Goal: Task Accomplishment & Management: Manage account settings

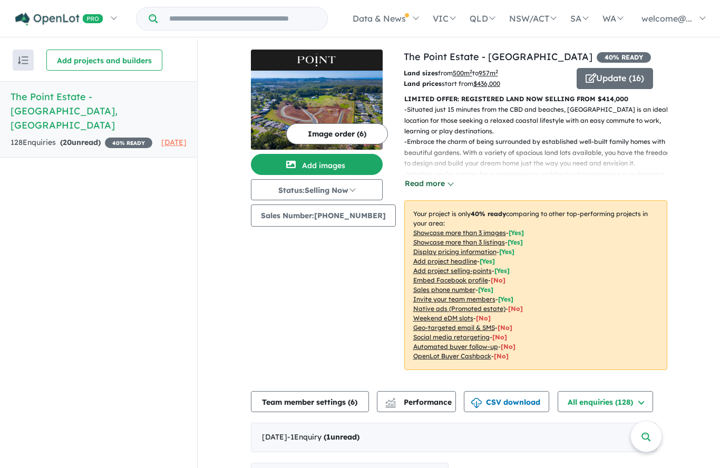
click at [442, 183] on button "Read more" at bounding box center [429, 184] width 50 height 12
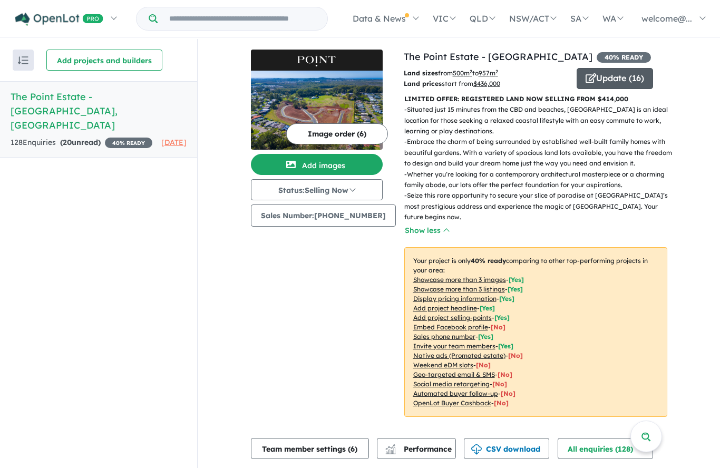
click at [586, 86] on span "button" at bounding box center [591, 79] width 11 height 16
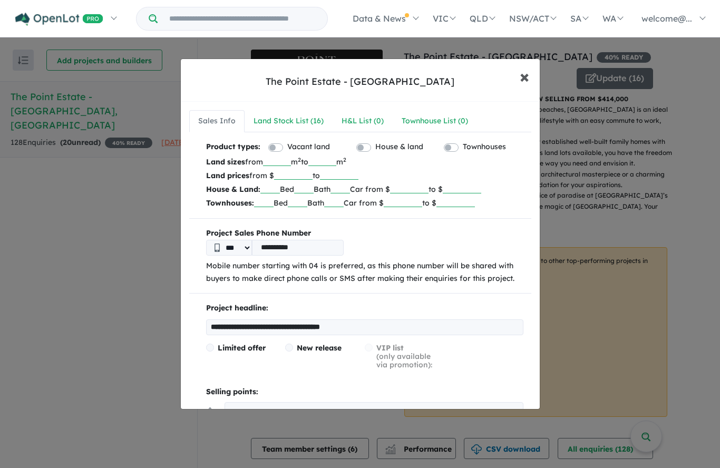
click at [521, 87] on span "×" at bounding box center [524, 76] width 9 height 23
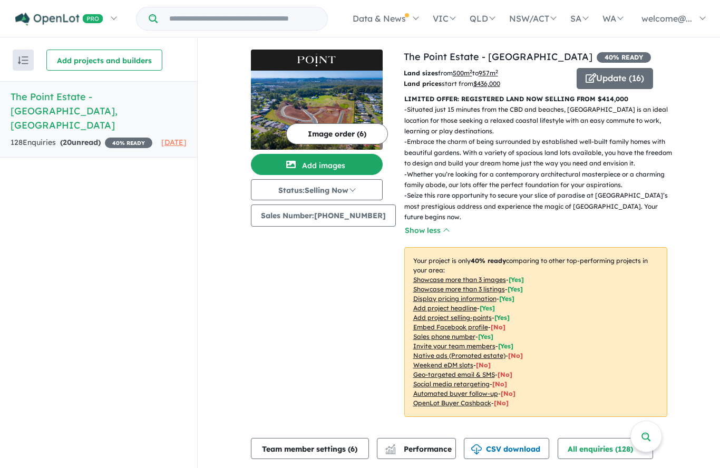
click at [567, 100] on p "LIMITED OFFER: REGISTERED LAND NOW SELLING FROM $414,000" at bounding box center [535, 99] width 263 height 11
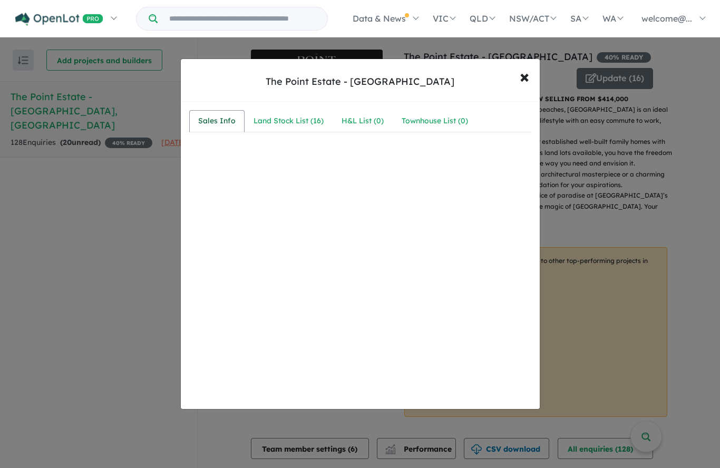
click at [223, 125] on div "Sales Info" at bounding box center [216, 121] width 37 height 13
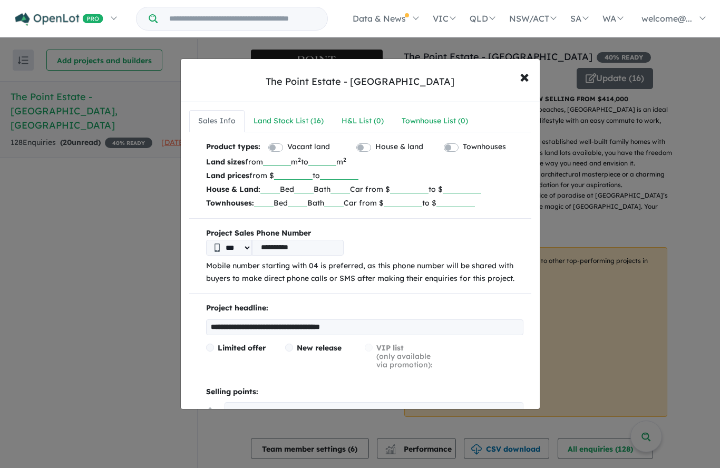
drag, startPoint x: 388, startPoint y: 330, endPoint x: 398, endPoint y: 361, distance: 31.8
click at [388, 330] on input "**********" at bounding box center [364, 327] width 317 height 16
type input "**********"
click at [525, 82] on span "×" at bounding box center [524, 76] width 9 height 23
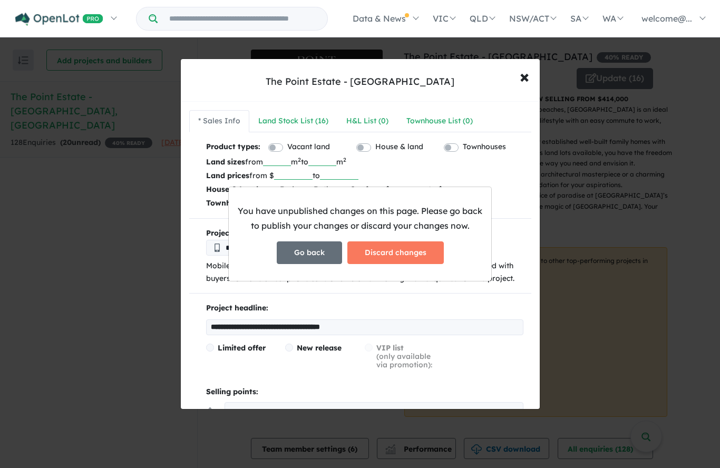
click at [327, 264] on button "Go back" at bounding box center [309, 252] width 65 height 23
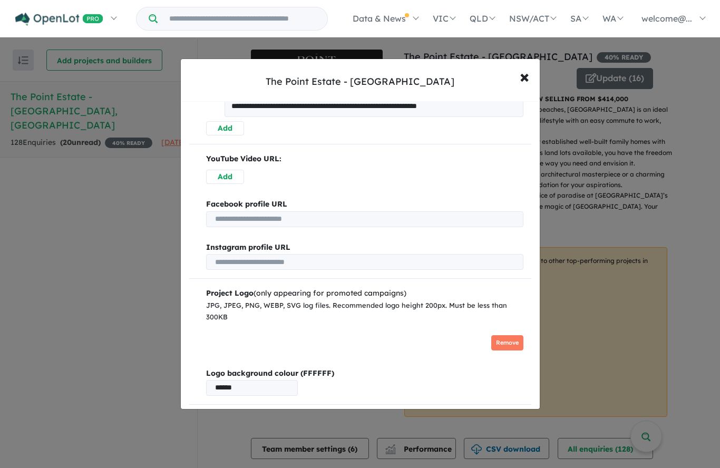
scroll to position [427, 0]
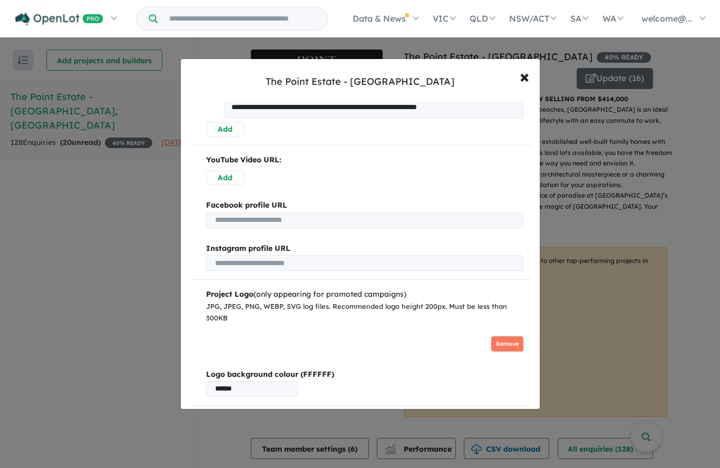
click at [362, 427] on button "Publish" at bounding box center [360, 425] width 87 height 23
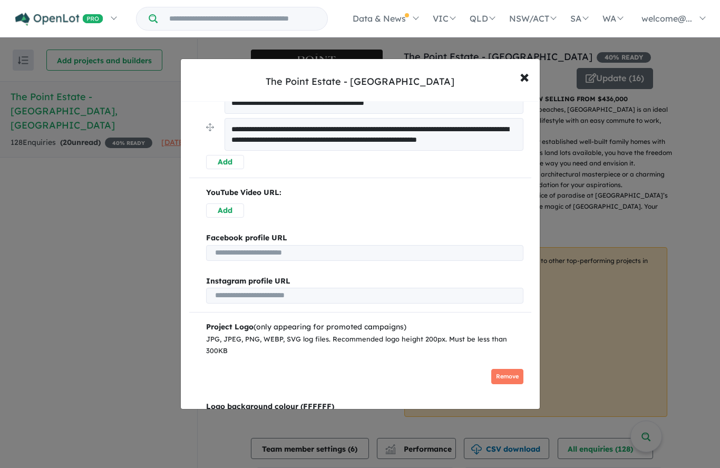
scroll to position [46, 0]
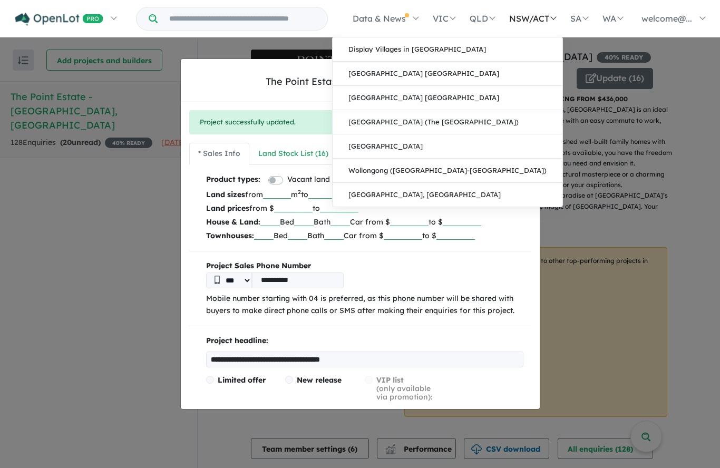
click at [527, 37] on div "Display Villages in [GEOGRAPHIC_DATA] [GEOGRAPHIC_DATA] [GEOGRAPHIC_DATA] [GEOG…" at bounding box center [447, 122] width 231 height 170
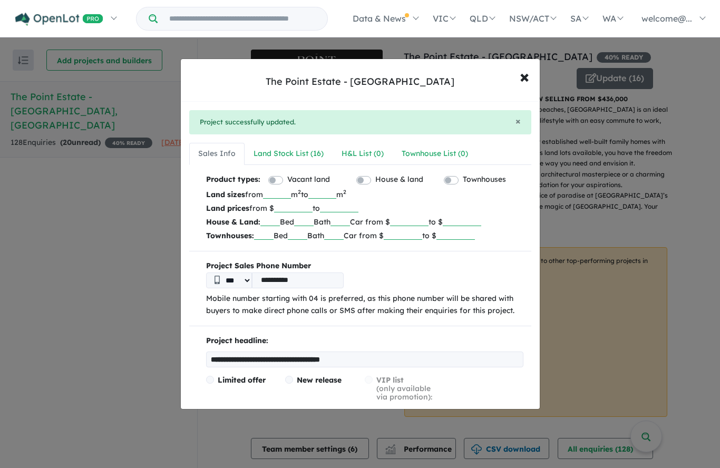
click at [581, 130] on div "**********" at bounding box center [360, 234] width 720 height 468
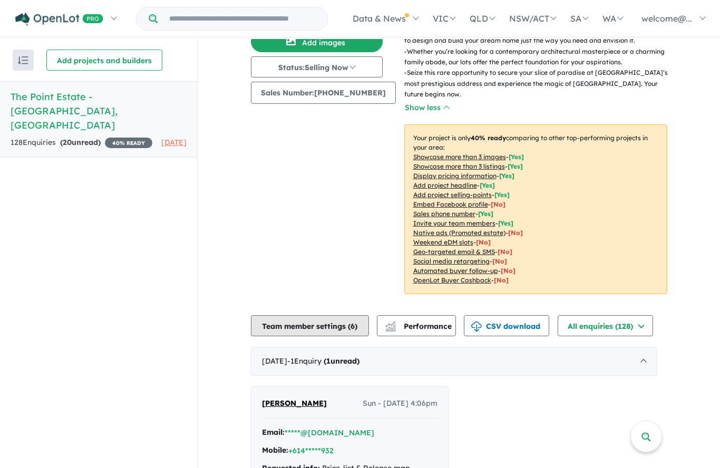
scroll to position [154, 0]
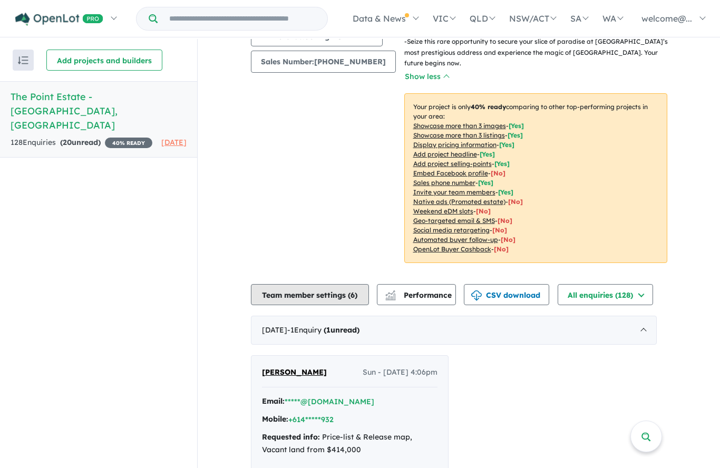
click at [309, 295] on button "Team member settings ( 6 )" at bounding box center [310, 294] width 118 height 21
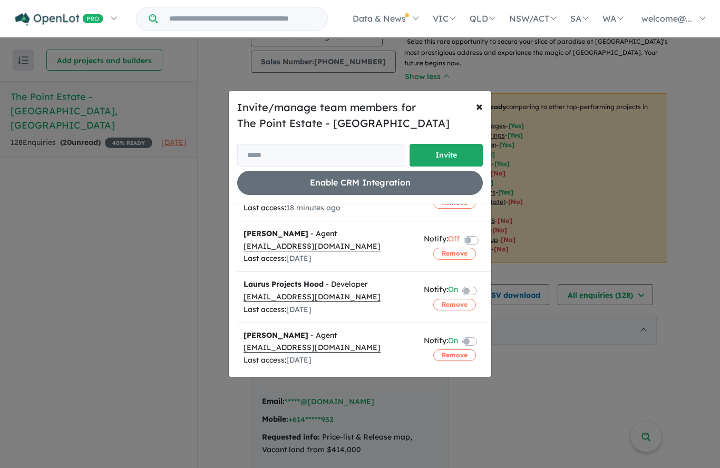
scroll to position [139, 0]
click at [481, 114] on span "×" at bounding box center [479, 106] width 7 height 16
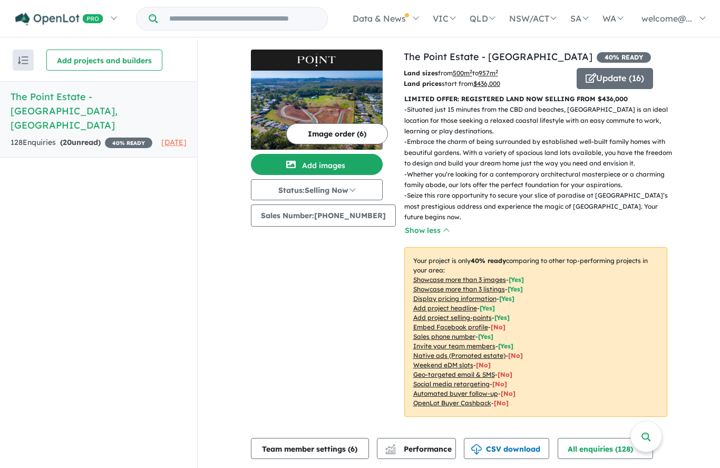
scroll to position [0, 0]
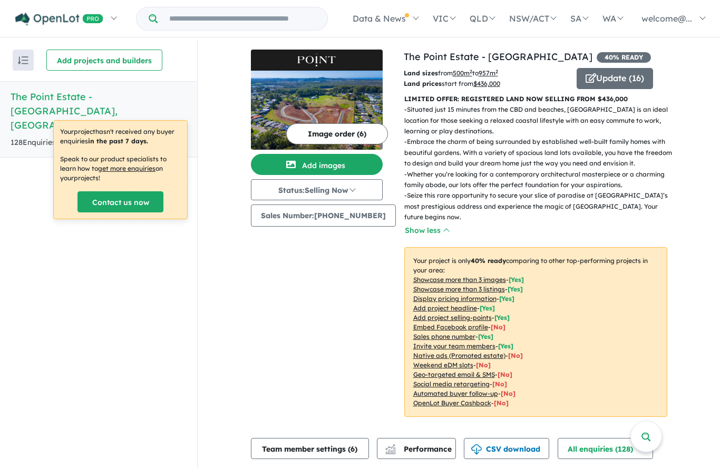
click at [424, 289] on u "Showcase more than 3 listings" at bounding box center [459, 289] width 92 height 8
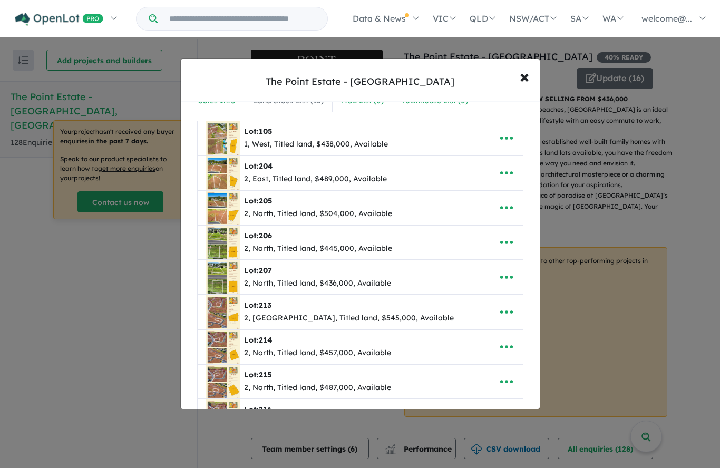
scroll to position [28, 0]
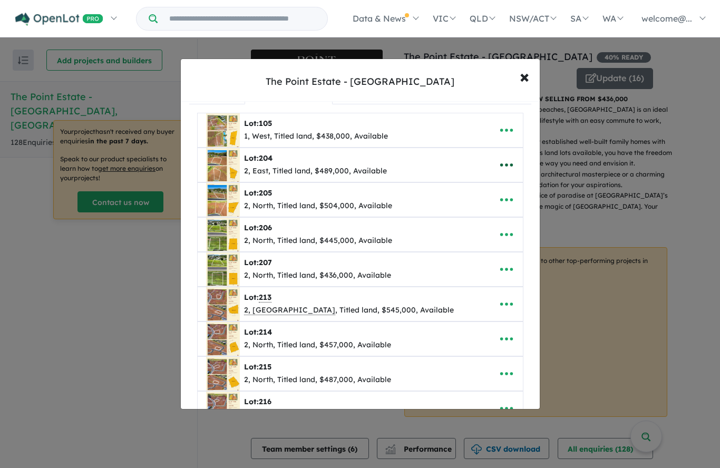
click at [505, 167] on icon "button" at bounding box center [506, 164] width 13 height 3
click at [481, 219] on link "Remove" at bounding box center [483, 215] width 78 height 24
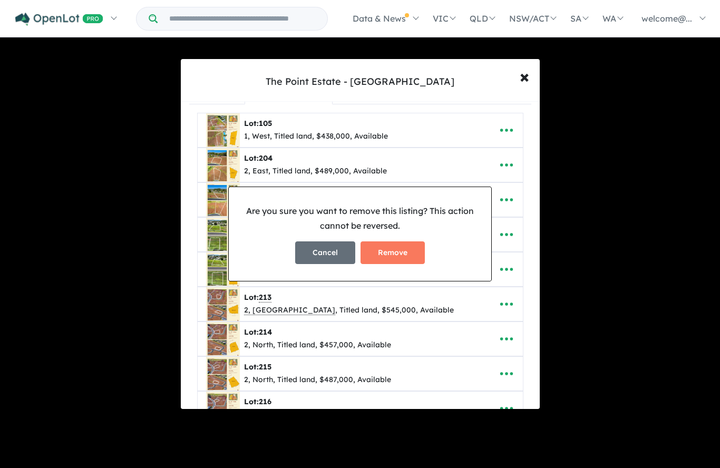
click at [337, 264] on button "Cancel" at bounding box center [325, 252] width 60 height 23
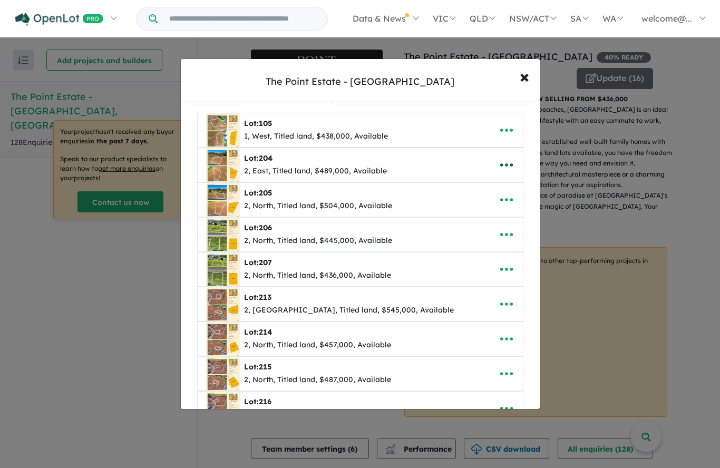
click at [502, 168] on icon "button" at bounding box center [507, 165] width 16 height 16
click at [478, 224] on link "Remove" at bounding box center [483, 215] width 78 height 24
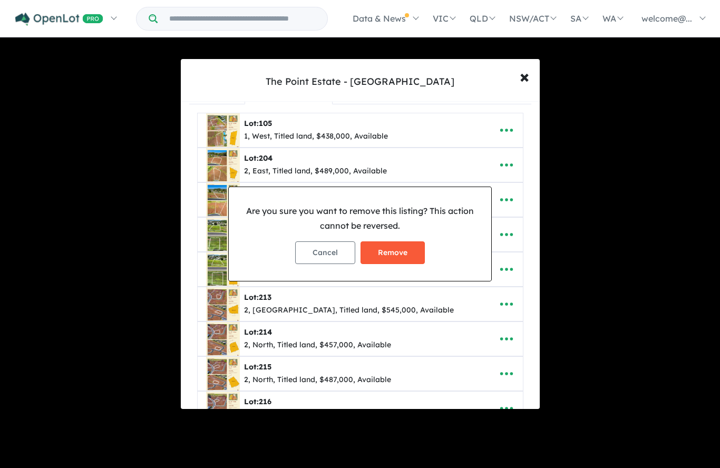
click at [385, 264] on button "Remove" at bounding box center [393, 252] width 64 height 23
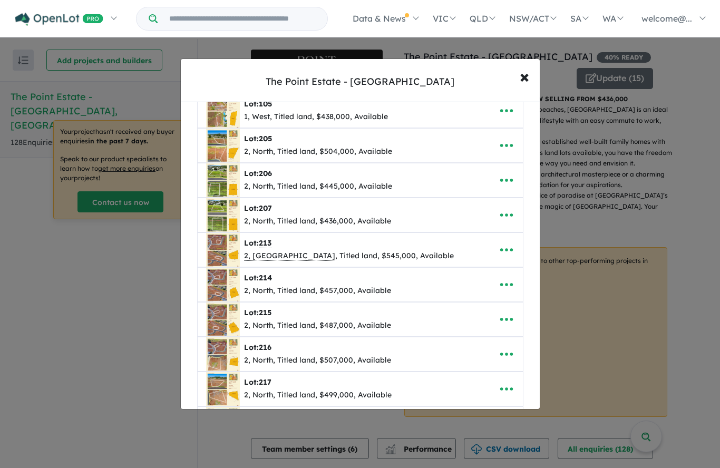
scroll to position [80, 0]
click at [508, 186] on icon "button" at bounding box center [507, 180] width 16 height 16
click at [291, 190] on div "2, North, Titled land, $445,000, Available" at bounding box center [318, 186] width 148 height 13
click at [229, 186] on img at bounding box center [223, 180] width 34 height 34
click at [230, 186] on img at bounding box center [223, 180] width 34 height 34
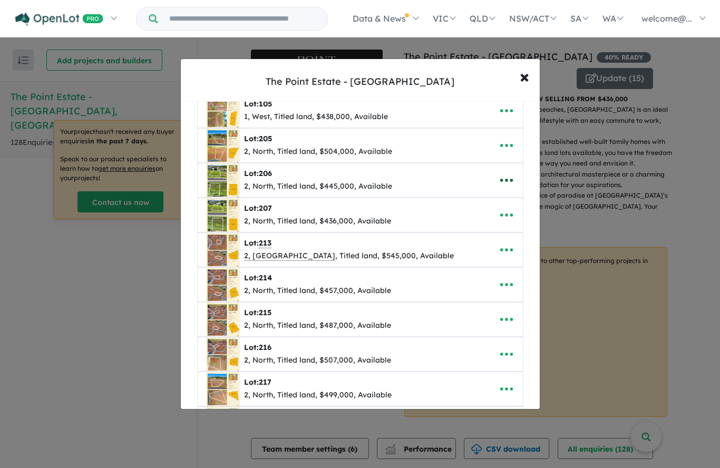
click at [500, 188] on icon "button" at bounding box center [507, 180] width 16 height 16
click at [482, 216] on link "Edit" at bounding box center [483, 206] width 78 height 24
select select "*****"
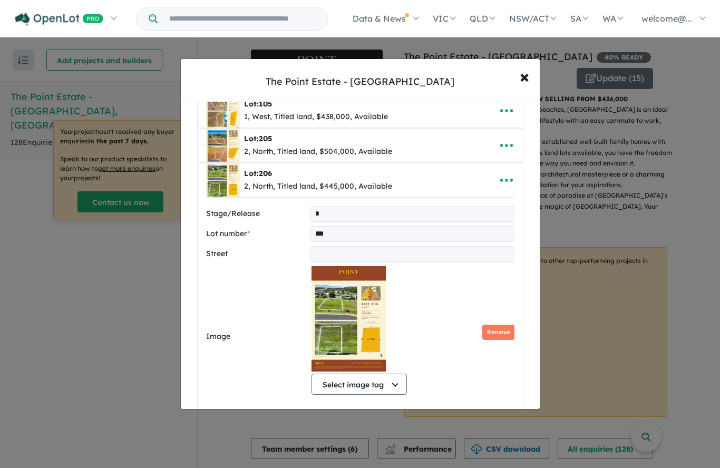
click at [360, 237] on input "***" at bounding box center [412, 234] width 204 height 16
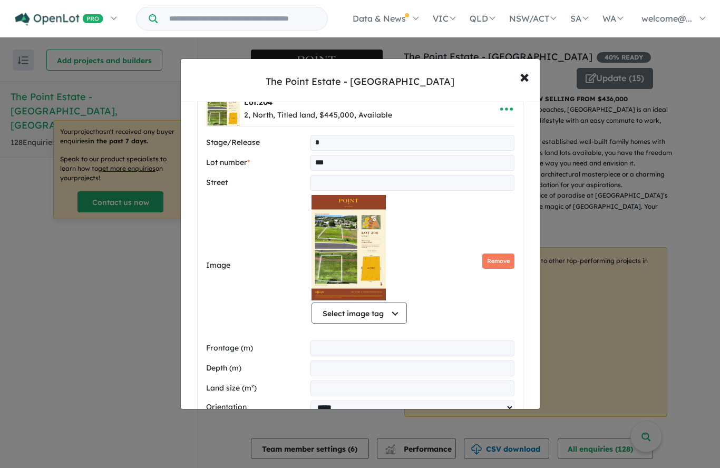
scroll to position [151, 0]
type input "***"
click at [488, 267] on button "Remove" at bounding box center [498, 261] width 32 height 15
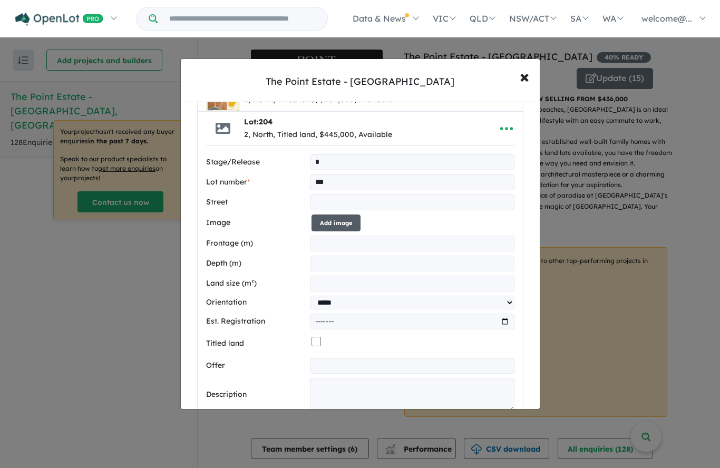
scroll to position [132, 0]
click at [319, 223] on button "Add image" at bounding box center [335, 223] width 49 height 17
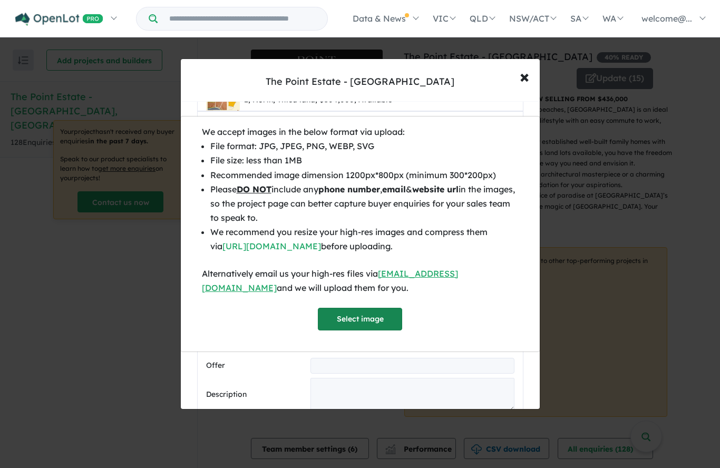
click at [345, 330] on button "Select image" at bounding box center [360, 319] width 84 height 23
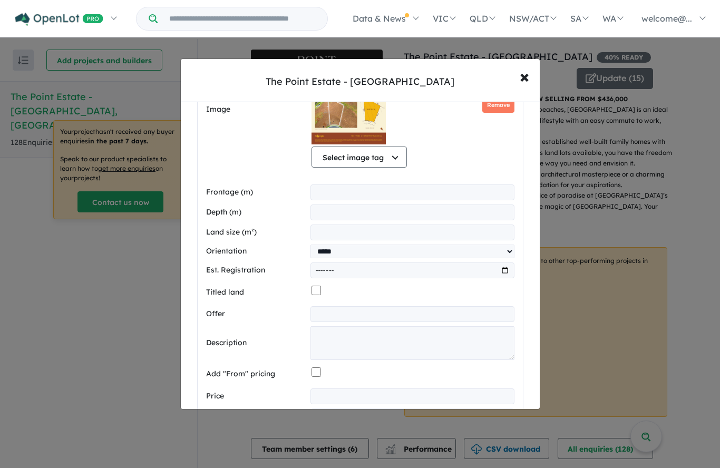
scroll to position [307, 0]
click at [325, 397] on input "*********" at bounding box center [412, 396] width 204 height 16
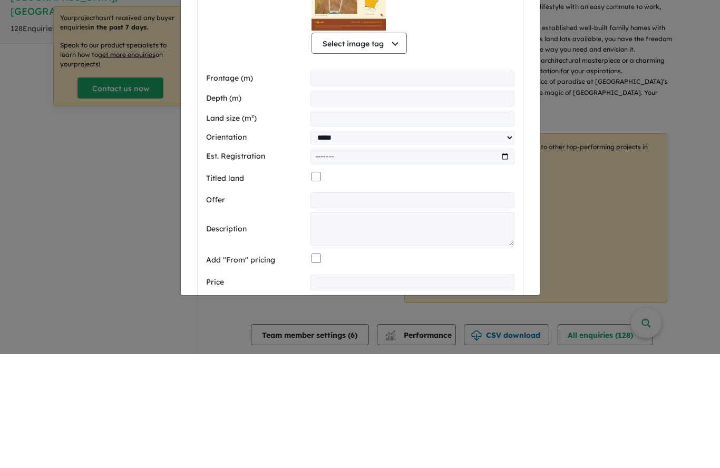
scroll to position [46, 0]
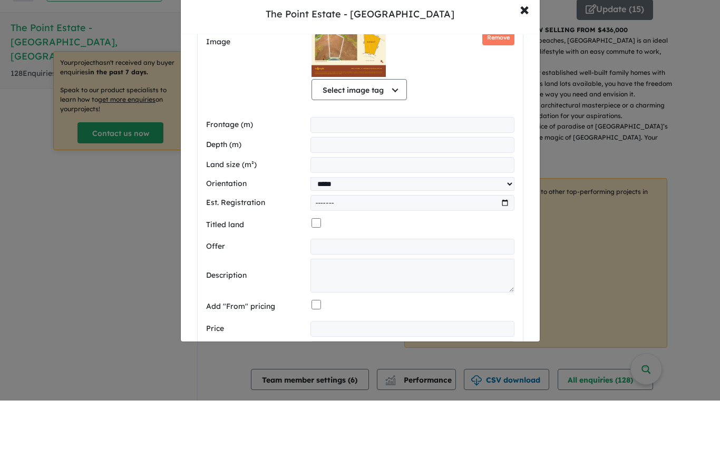
type input "*********"
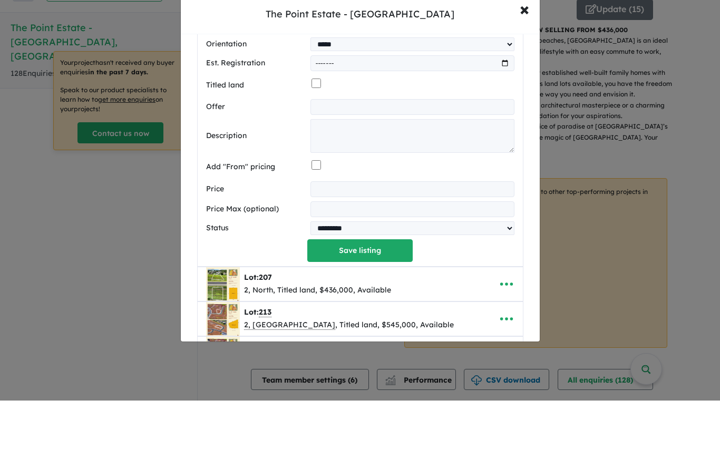
scroll to position [447, 0]
click at [329, 307] on button "Save listing" at bounding box center [359, 318] width 105 height 23
select select "*****"
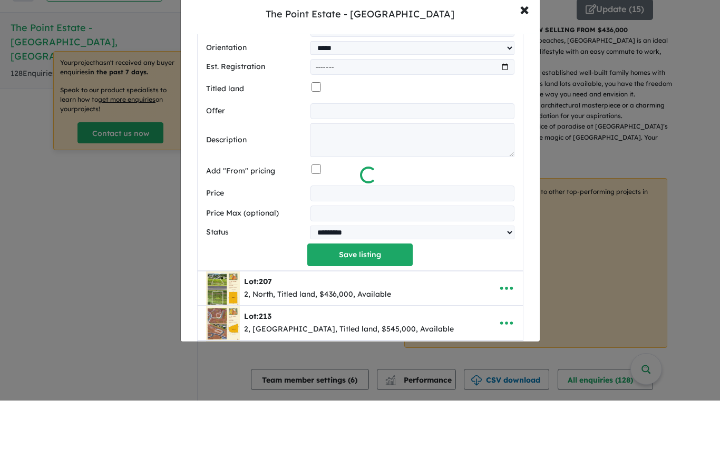
scroll to position [21, 0]
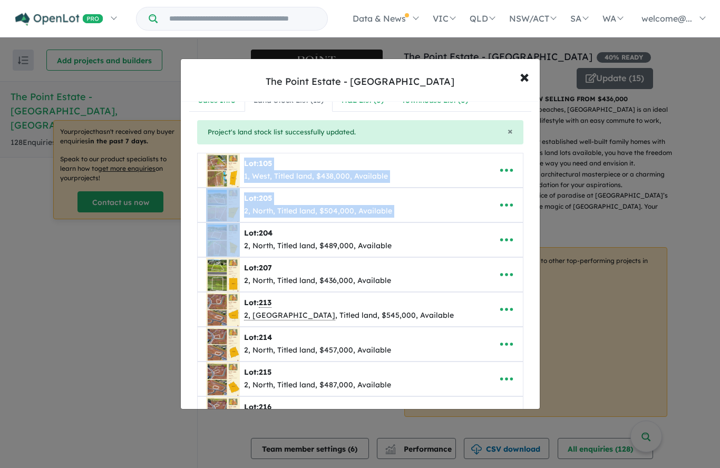
drag, startPoint x: 229, startPoint y: 246, endPoint x: 231, endPoint y: 191, distance: 55.4
click at [231, 191] on ul "**********" at bounding box center [360, 414] width 326 height 522
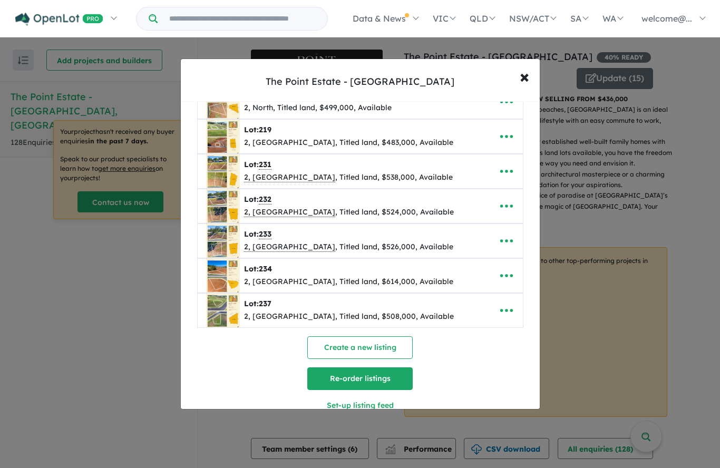
click at [388, 378] on button "Re-order listings" at bounding box center [359, 378] width 105 height 23
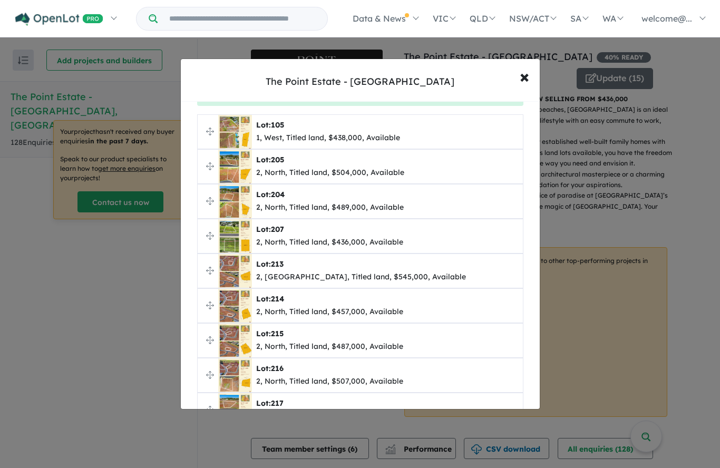
scroll to position [59, 0]
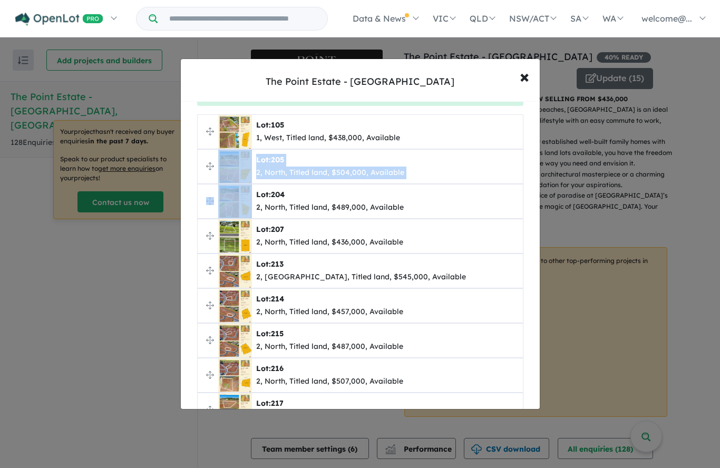
drag, startPoint x: 203, startPoint y: 211, endPoint x: 206, endPoint y: 177, distance: 34.4
click at [206, 177] on ul "**********" at bounding box center [360, 375] width 326 height 522
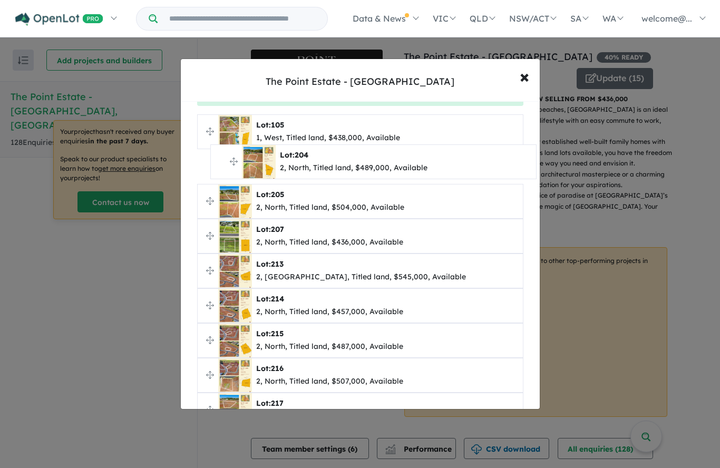
drag, startPoint x: 212, startPoint y: 208, endPoint x: 224, endPoint y: 166, distance: 43.2
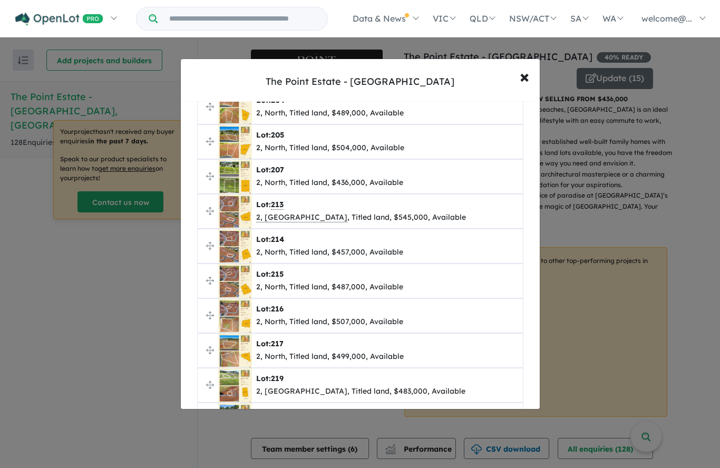
scroll to position [119, 0]
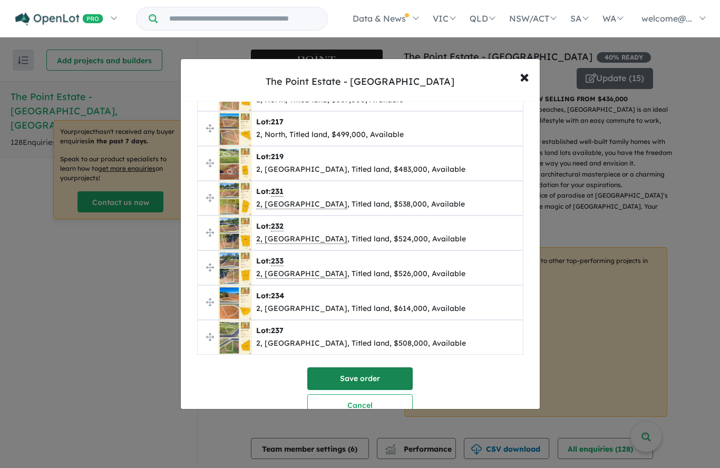
click at [361, 375] on button "Save order" at bounding box center [359, 378] width 105 height 23
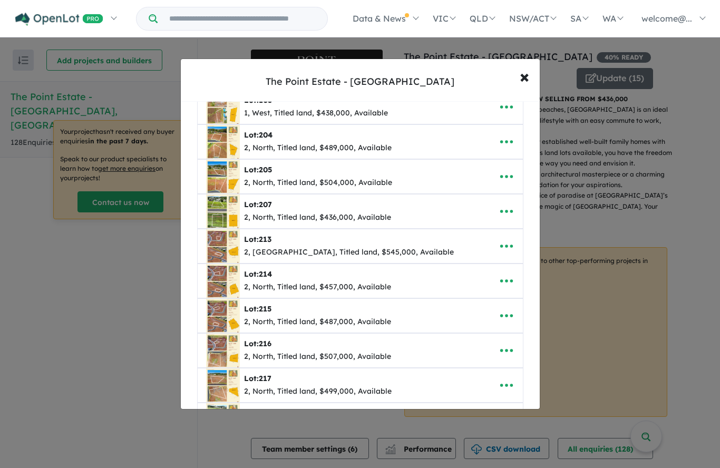
scroll to position [105, 0]
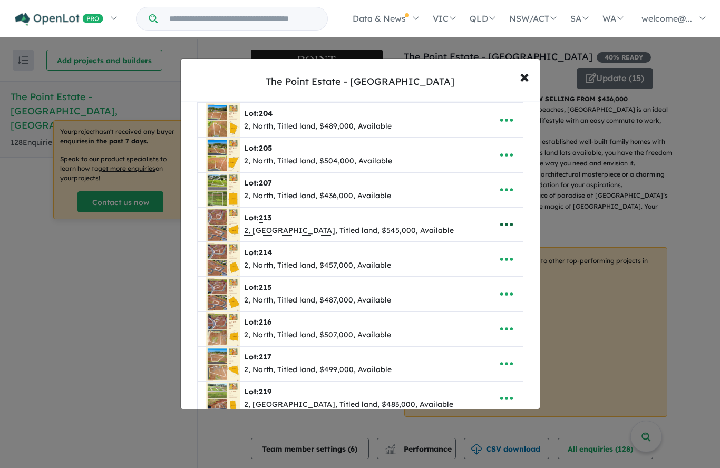
click at [508, 231] on icon "button" at bounding box center [507, 225] width 16 height 16
click at [481, 274] on link "Remove" at bounding box center [483, 275] width 78 height 24
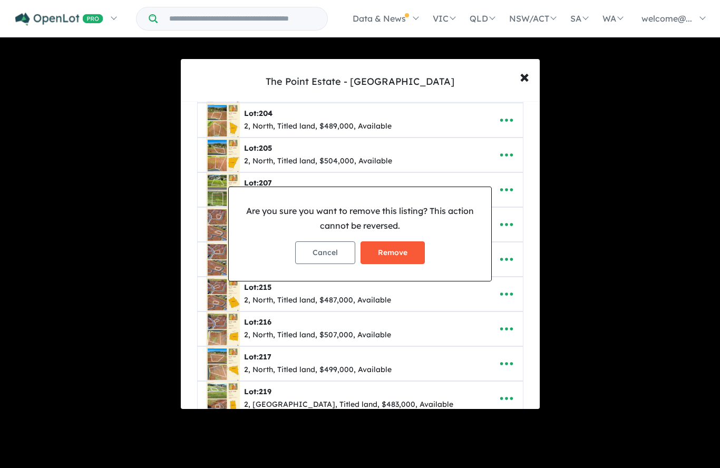
click at [411, 264] on button "Remove" at bounding box center [393, 252] width 64 height 23
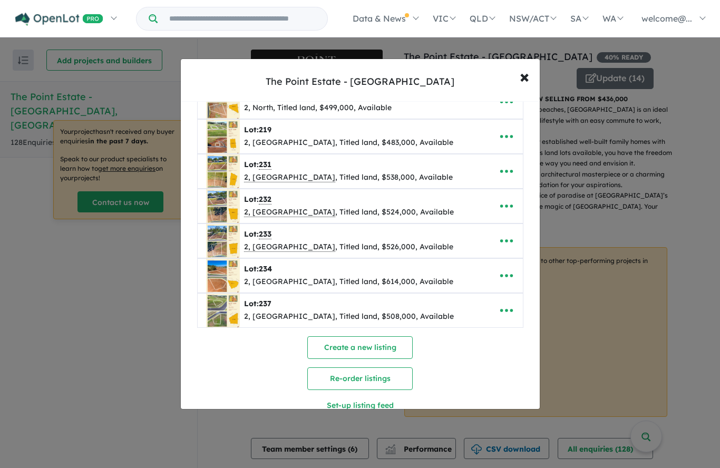
scroll to position [333, 0]
click at [528, 86] on span "×" at bounding box center [524, 76] width 9 height 23
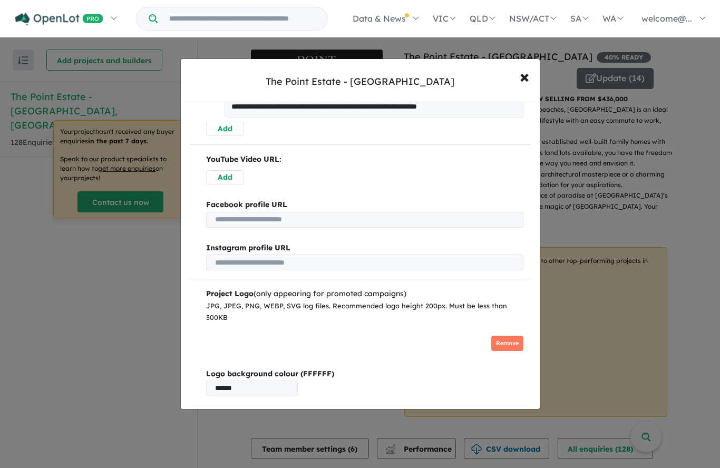
scroll to position [427, 0]
click at [382, 419] on button "Publish" at bounding box center [360, 425] width 87 height 23
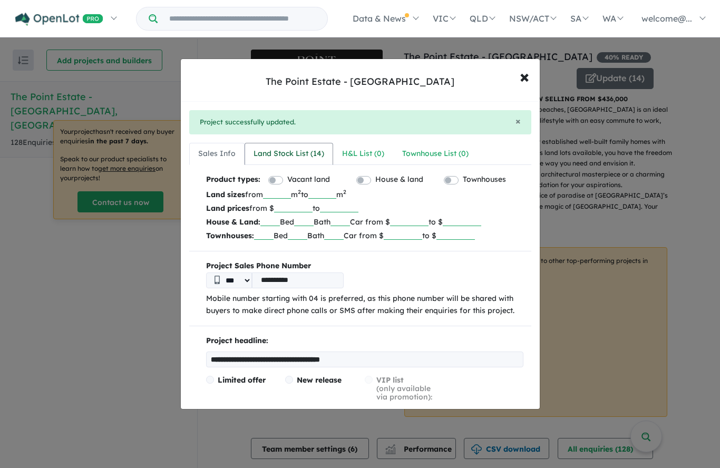
click at [283, 148] on div "Land Stock List ( 14 )" at bounding box center [289, 154] width 71 height 13
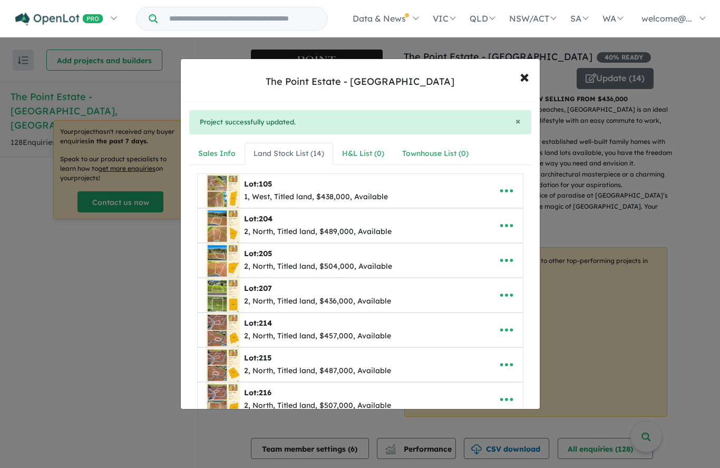
scroll to position [0, 0]
click at [525, 65] on span "×" at bounding box center [524, 76] width 9 height 23
